Goal: Task Accomplishment & Management: Use online tool/utility

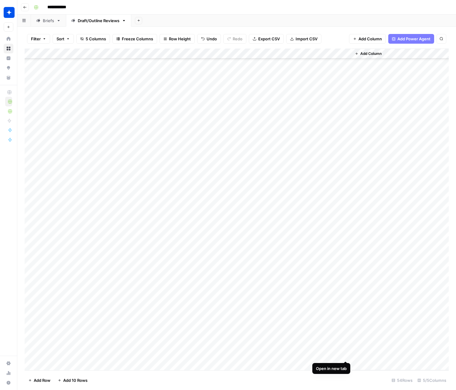
scroll to position [255, 0]
click at [59, 365] on div "Add Column" at bounding box center [237, 210] width 424 height 322
click at [125, 356] on div "Add Column" at bounding box center [237, 210] width 424 height 322
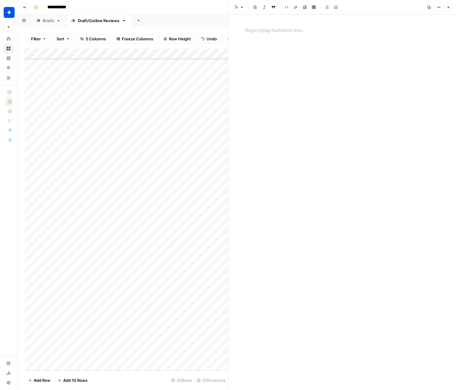
click at [276, 31] on p at bounding box center [342, 31] width 194 height 8
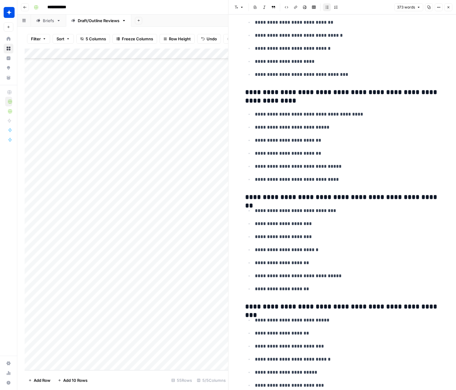
click at [447, 6] on icon "button" at bounding box center [448, 7] width 4 height 4
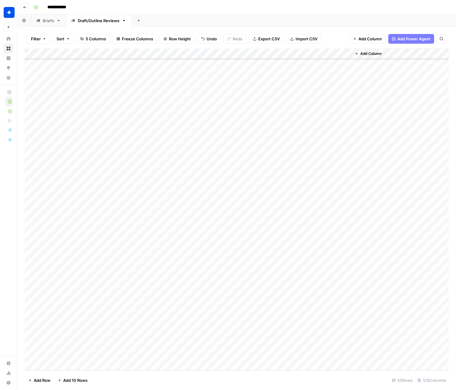
click at [149, 356] on div "Add Column" at bounding box center [237, 210] width 424 height 322
click at [146, 356] on div "Add Column" at bounding box center [237, 210] width 424 height 322
click at [151, 382] on button "Outline" at bounding box center [151, 382] width 18 height 7
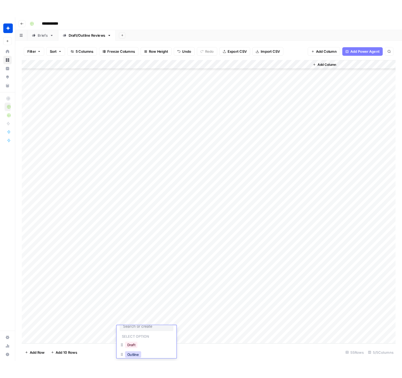
scroll to position [0, 0]
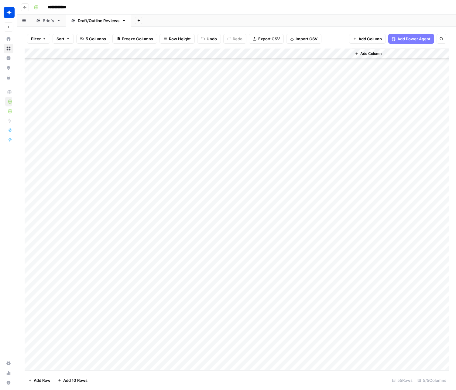
click at [213, 356] on div "Add Column" at bounding box center [237, 210] width 424 height 322
click at [237, 355] on div "Add Column" at bounding box center [237, 210] width 424 height 322
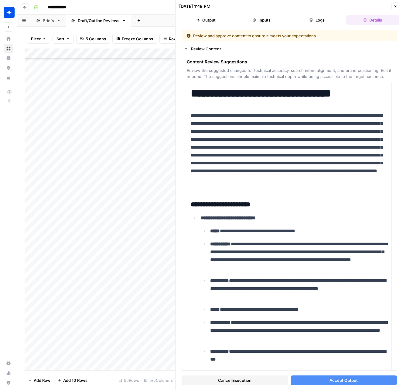
click at [344, 379] on span "Accept Output" at bounding box center [343, 381] width 28 height 6
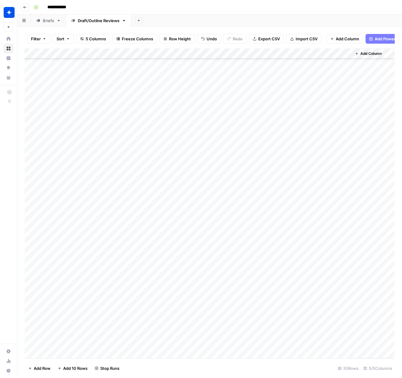
scroll to position [277, 0]
click at [334, 344] on div "Add Column" at bounding box center [210, 204] width 370 height 310
click at [347, 343] on div "Add Column" at bounding box center [210, 204] width 370 height 310
